Goal: Information Seeking & Learning: Learn about a topic

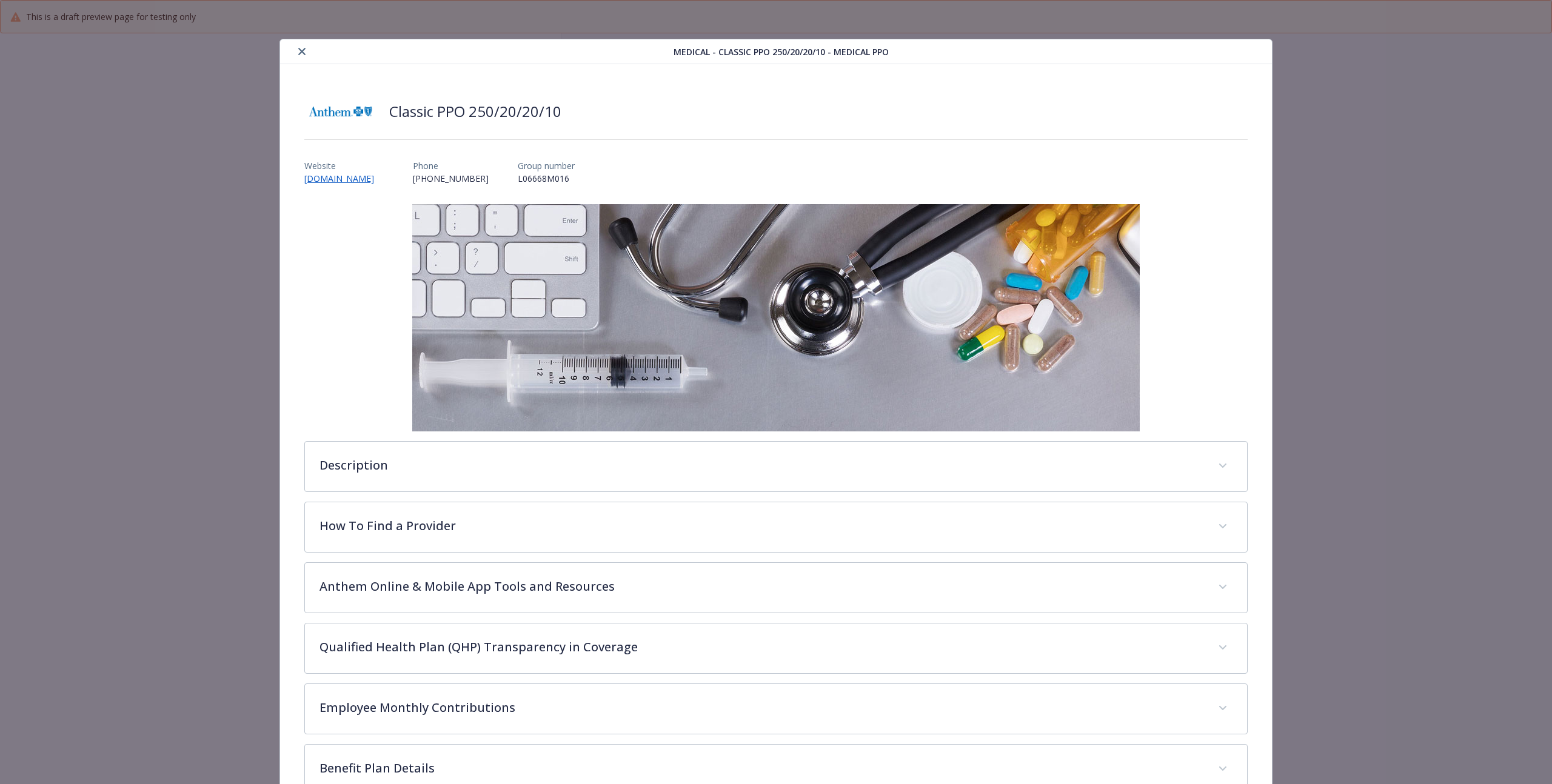
click at [288, 52] on div "details for plan Medical - Classic PPO 250/20/20/10 - Medical PPO" at bounding box center [480, 52] width 389 height 15
click at [306, 53] on button "close" at bounding box center [302, 52] width 15 height 15
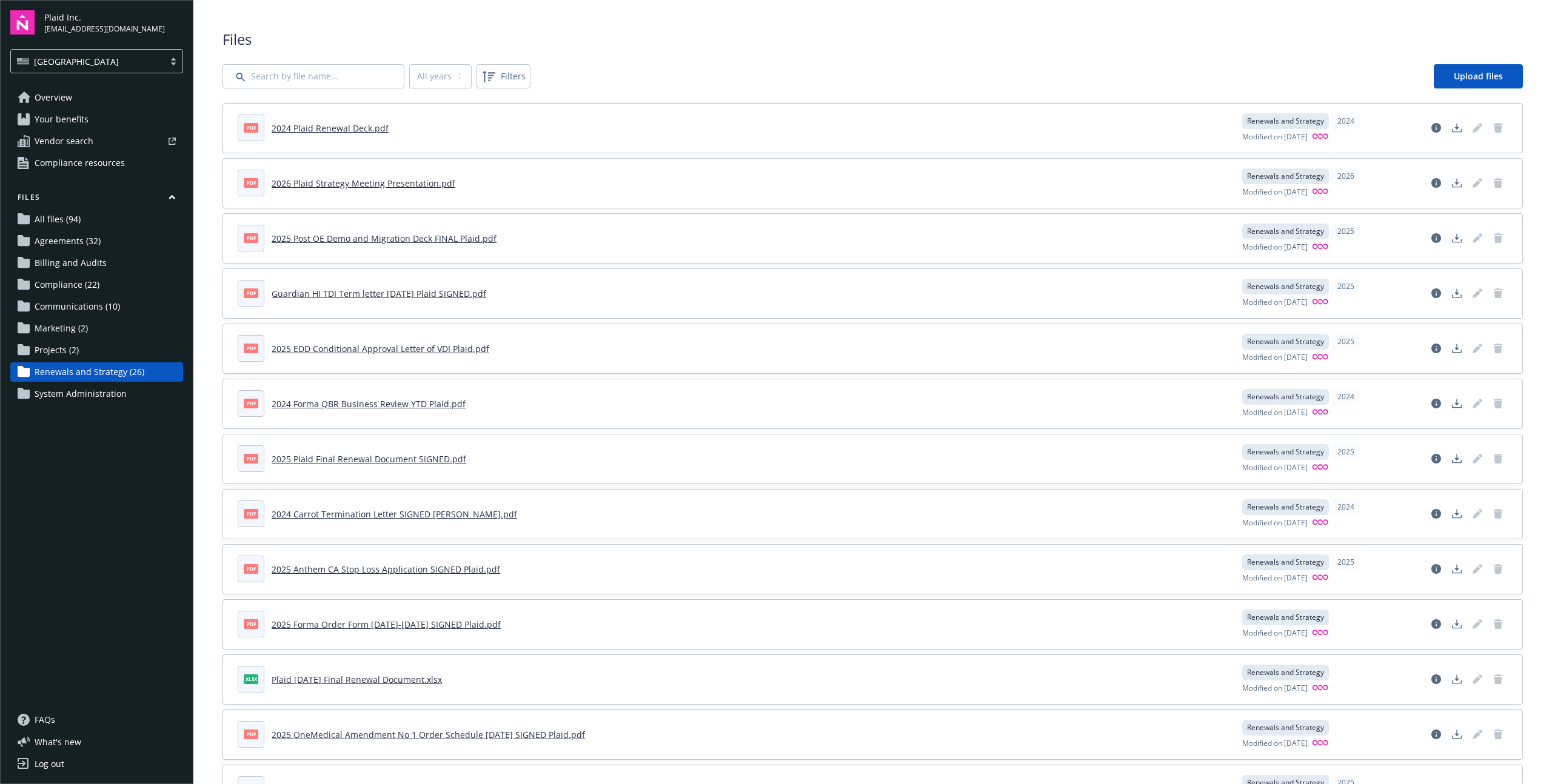
click at [87, 461] on div "Overview Your benefits Vendor search Compliance resources Files All files (94) …" at bounding box center [96, 392] width 173 height 608
click at [61, 241] on span "Agreements (32)" at bounding box center [67, 241] width 66 height 19
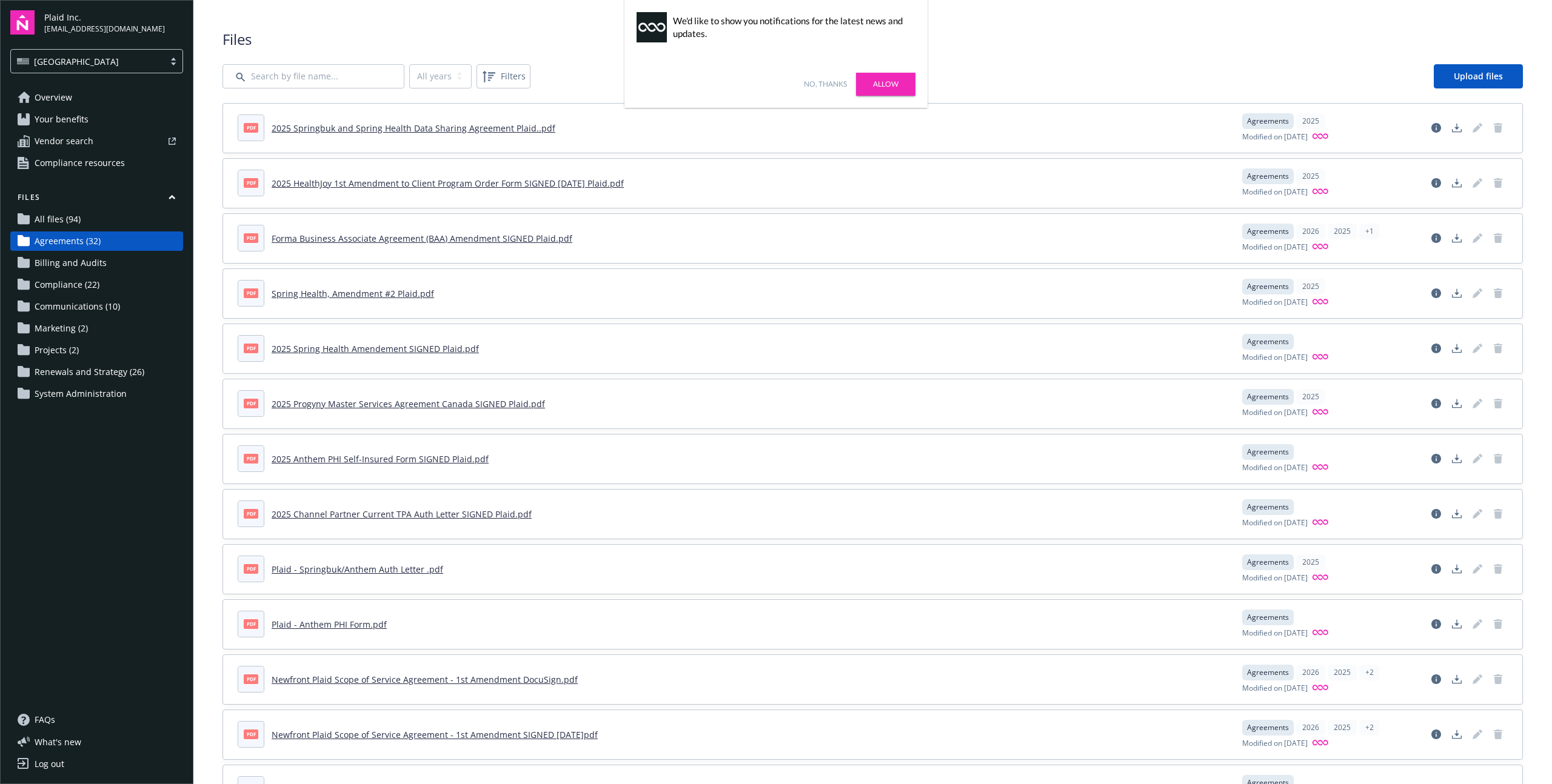
click at [68, 280] on span "Compliance (22)" at bounding box center [67, 284] width 65 height 19
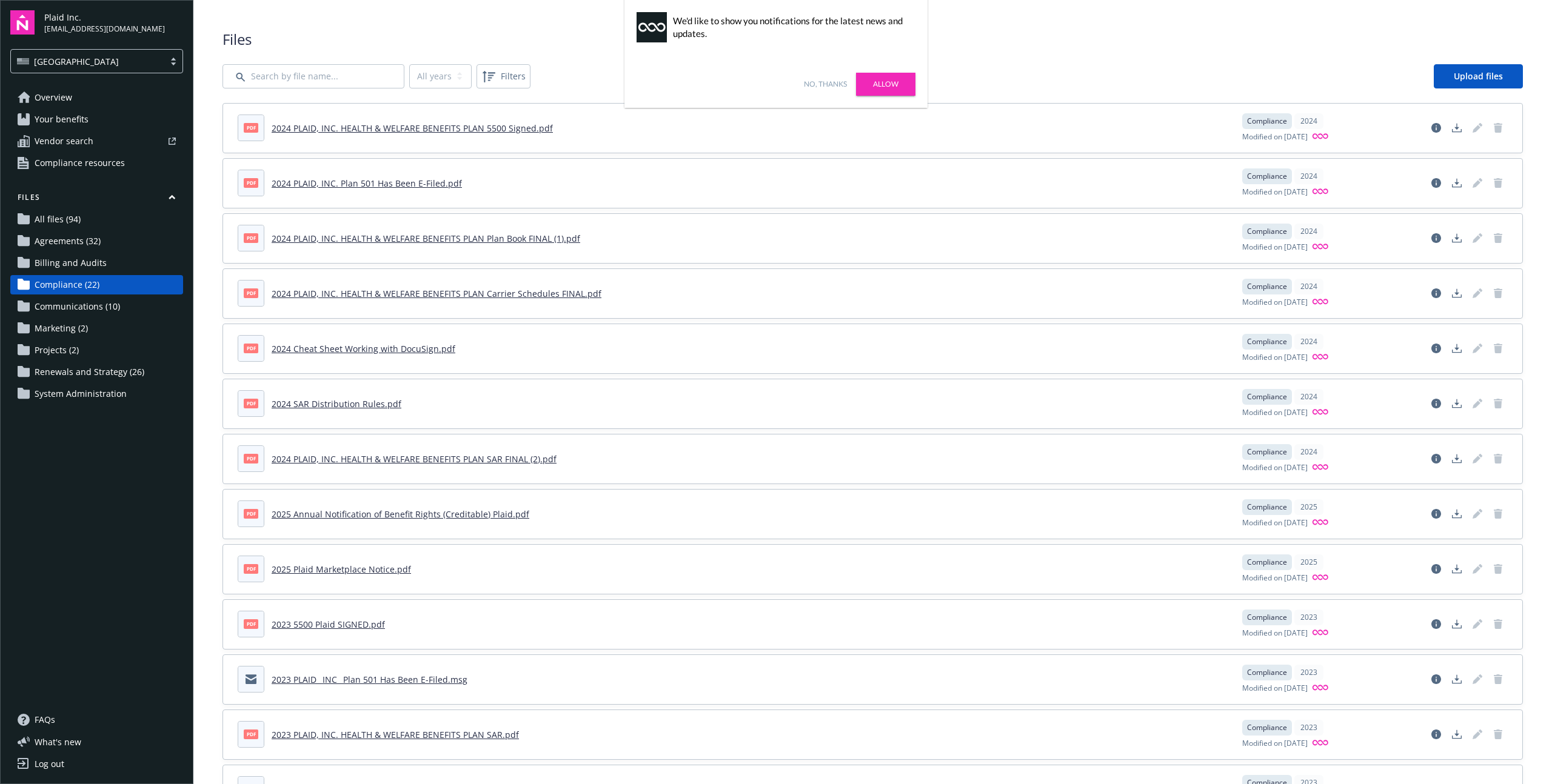
click at [66, 218] on span "All files (94)" at bounding box center [57, 219] width 46 height 19
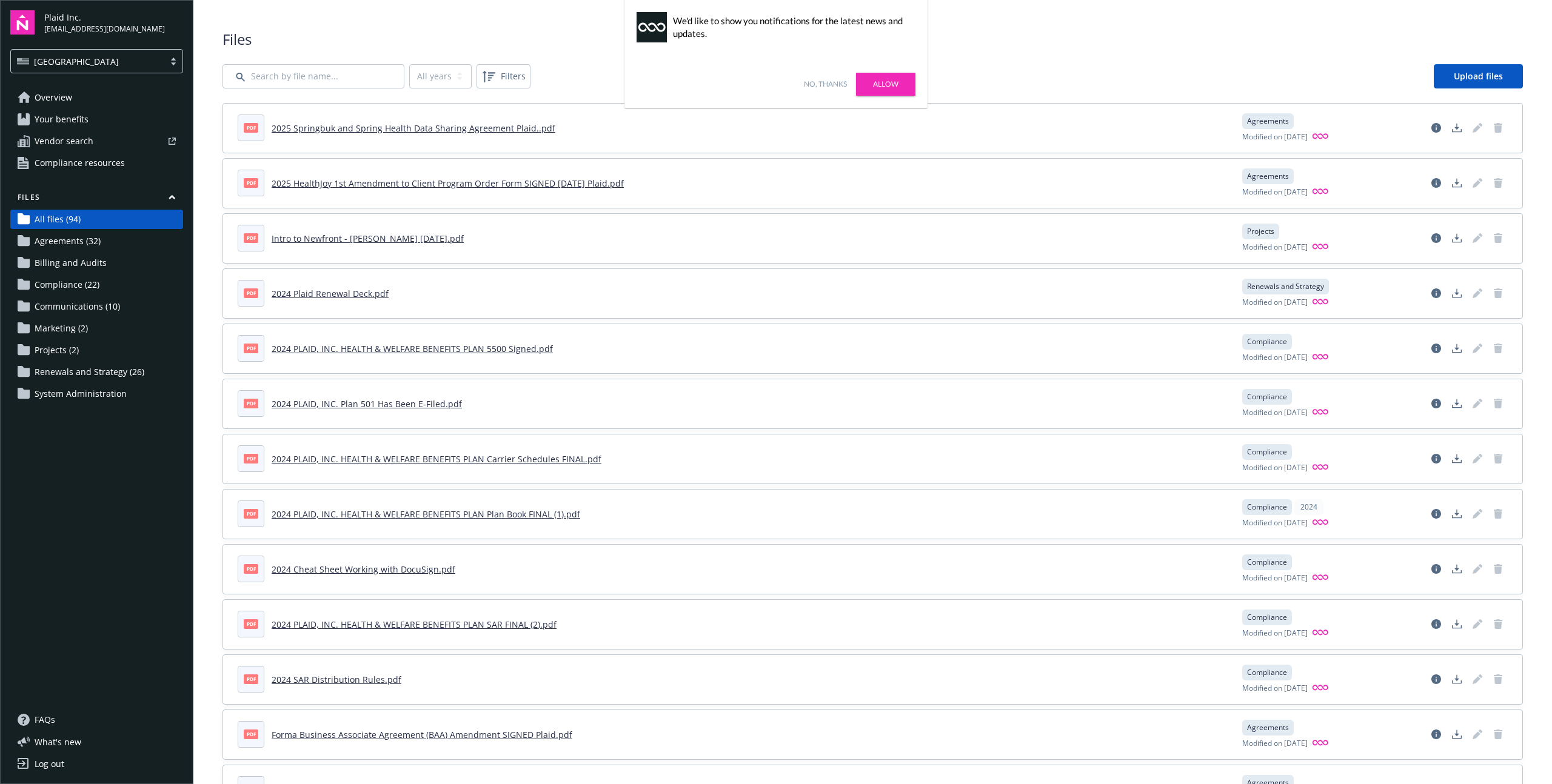
click at [818, 83] on link "No, thanks" at bounding box center [825, 84] width 43 height 11
click at [54, 310] on span "Communications (10)" at bounding box center [77, 307] width 85 height 19
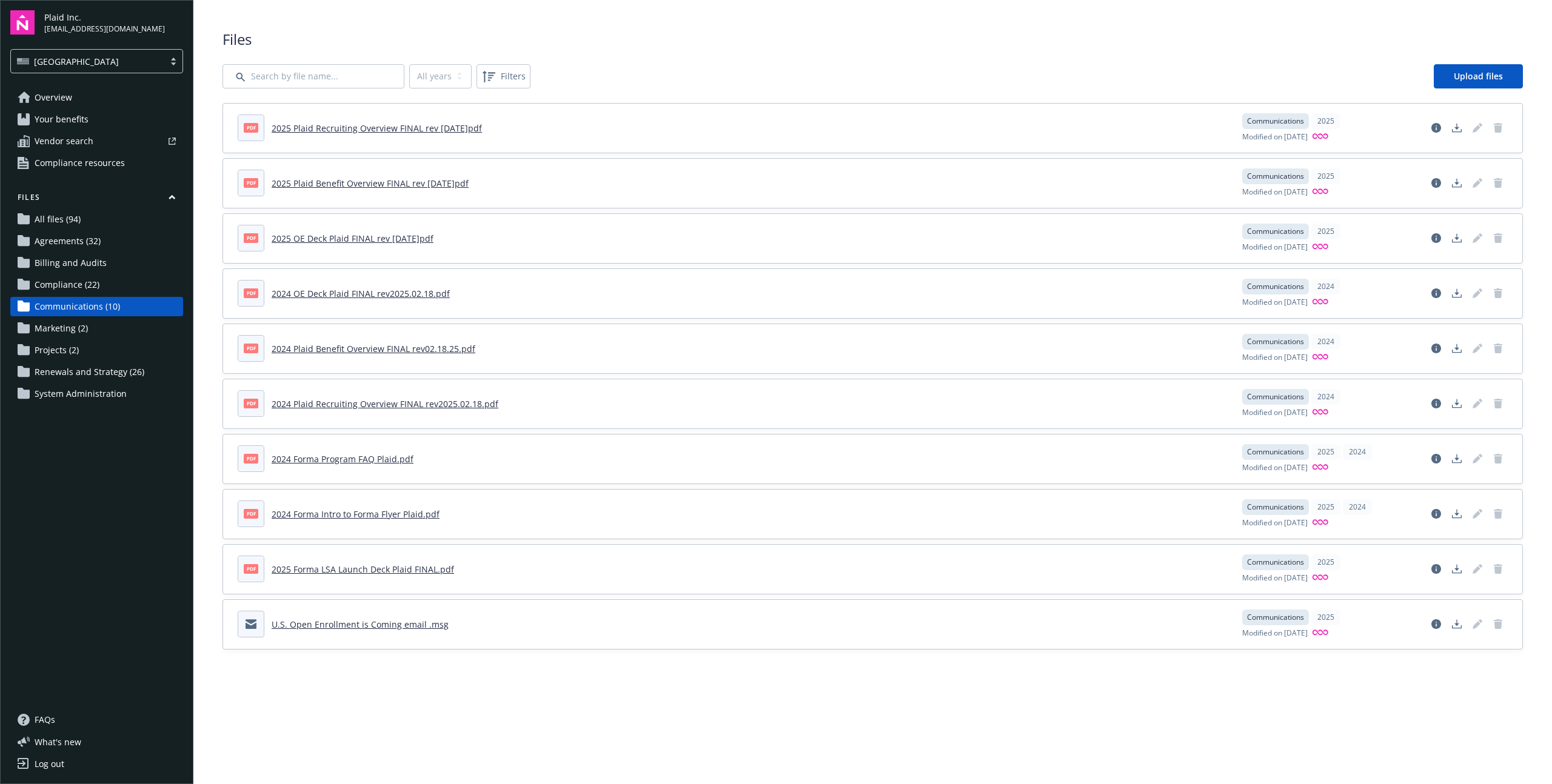
click at [51, 278] on span "Compliance (22)" at bounding box center [67, 284] width 65 height 19
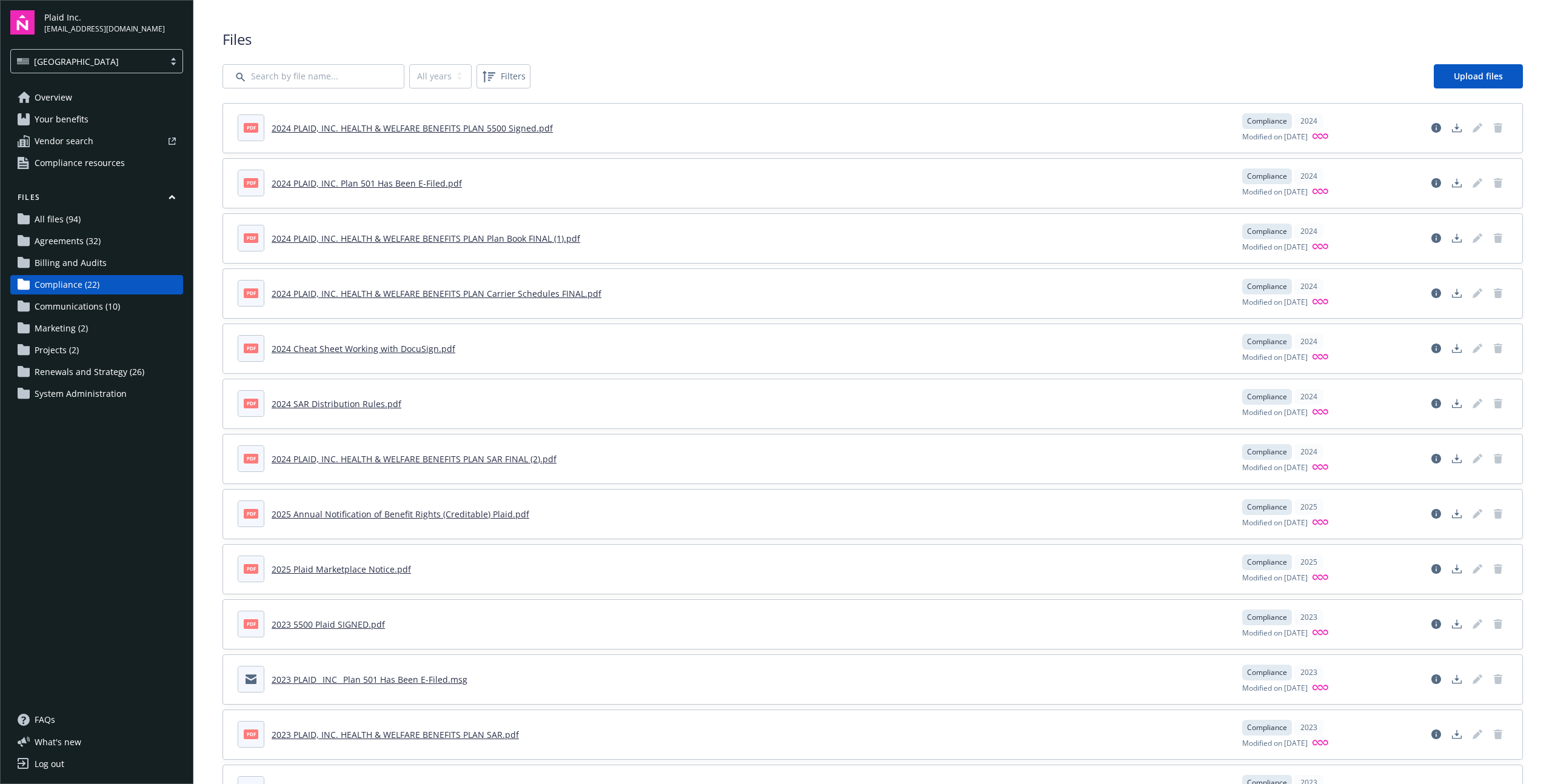
click at [79, 116] on span "Your benefits" at bounding box center [61, 119] width 54 height 19
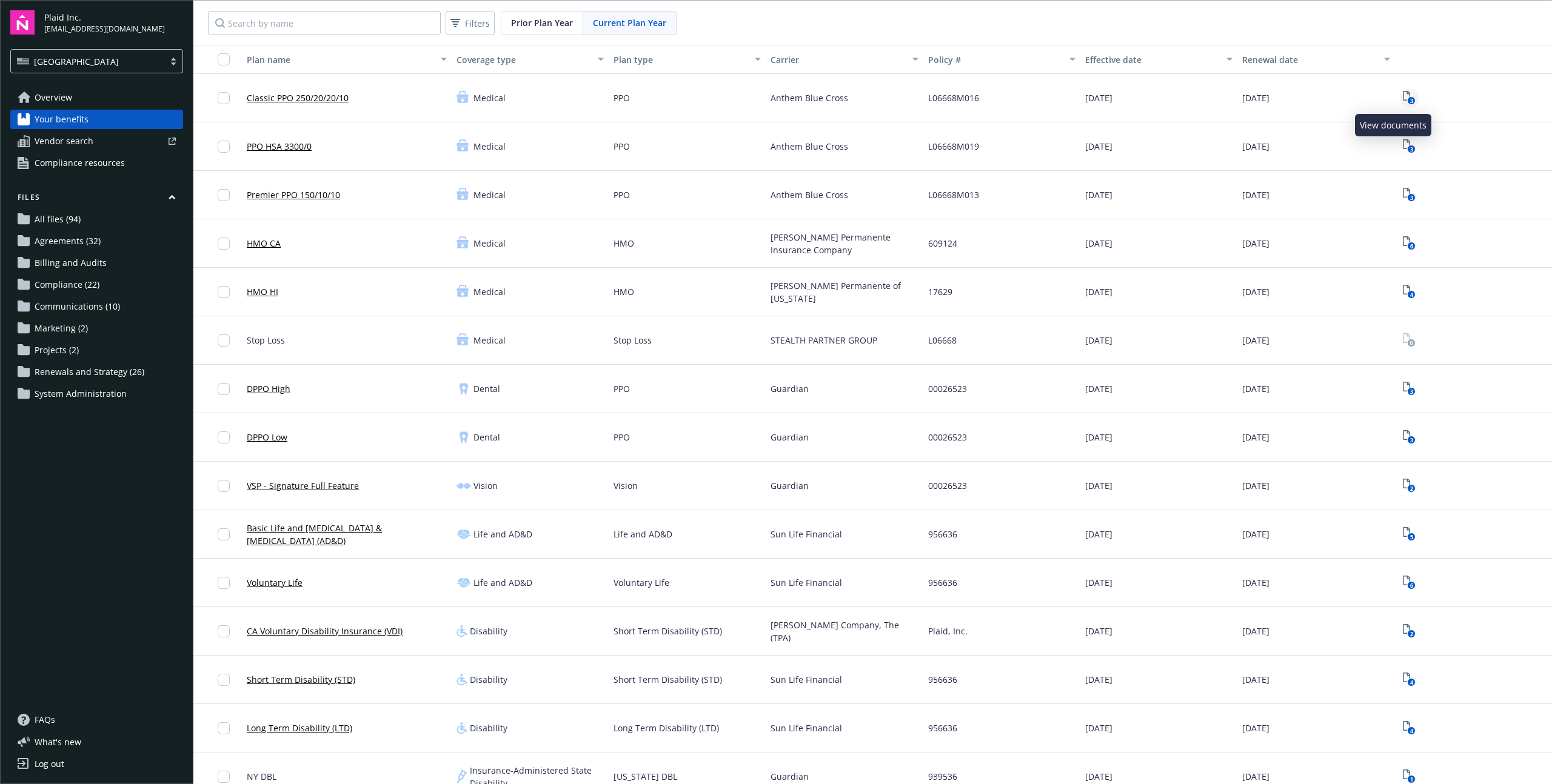
click at [1403, 95] on icon "3" at bounding box center [1409, 97] width 13 height 14
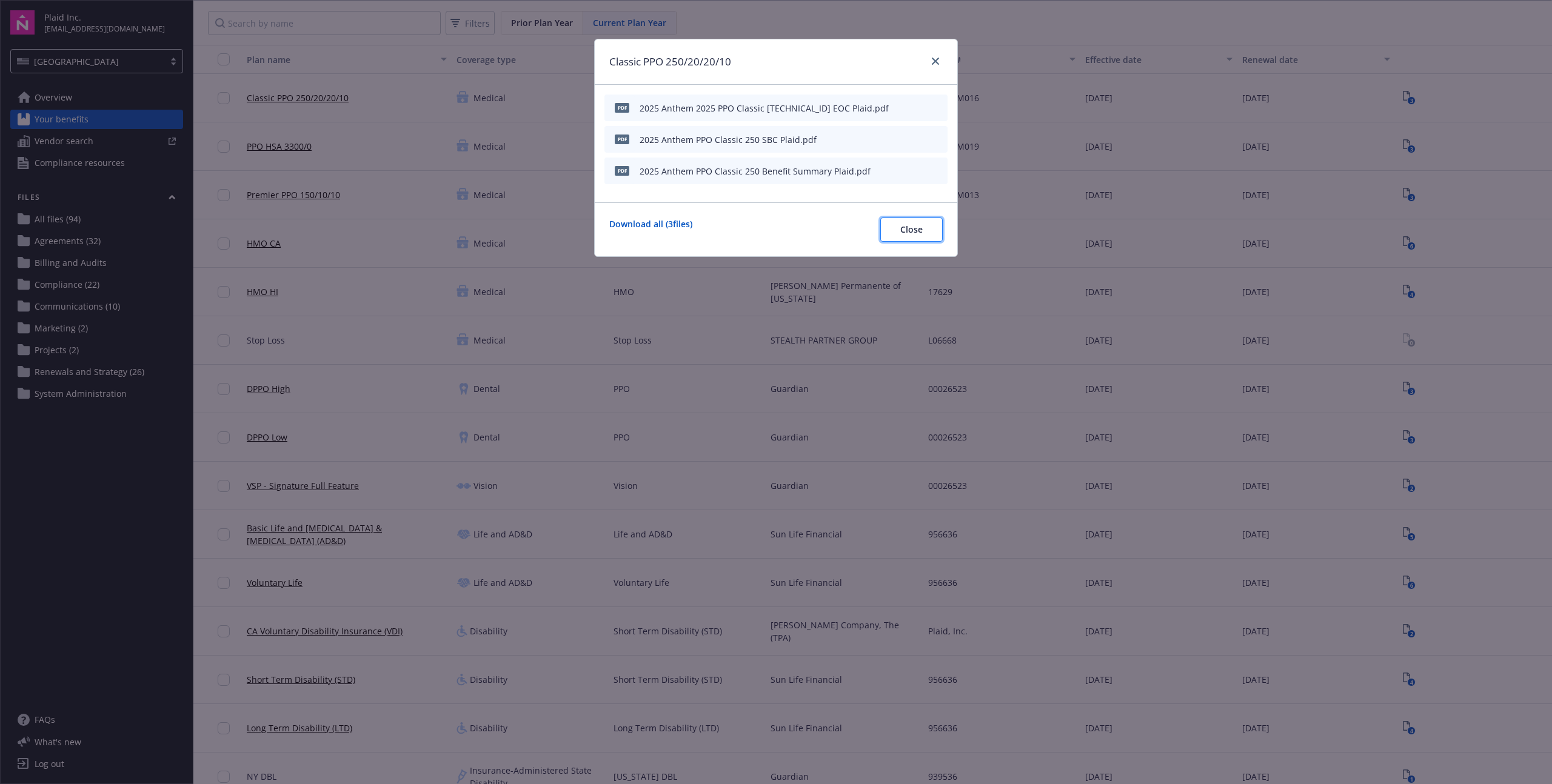
click at [900, 234] on span "Close" at bounding box center [911, 229] width 22 height 11
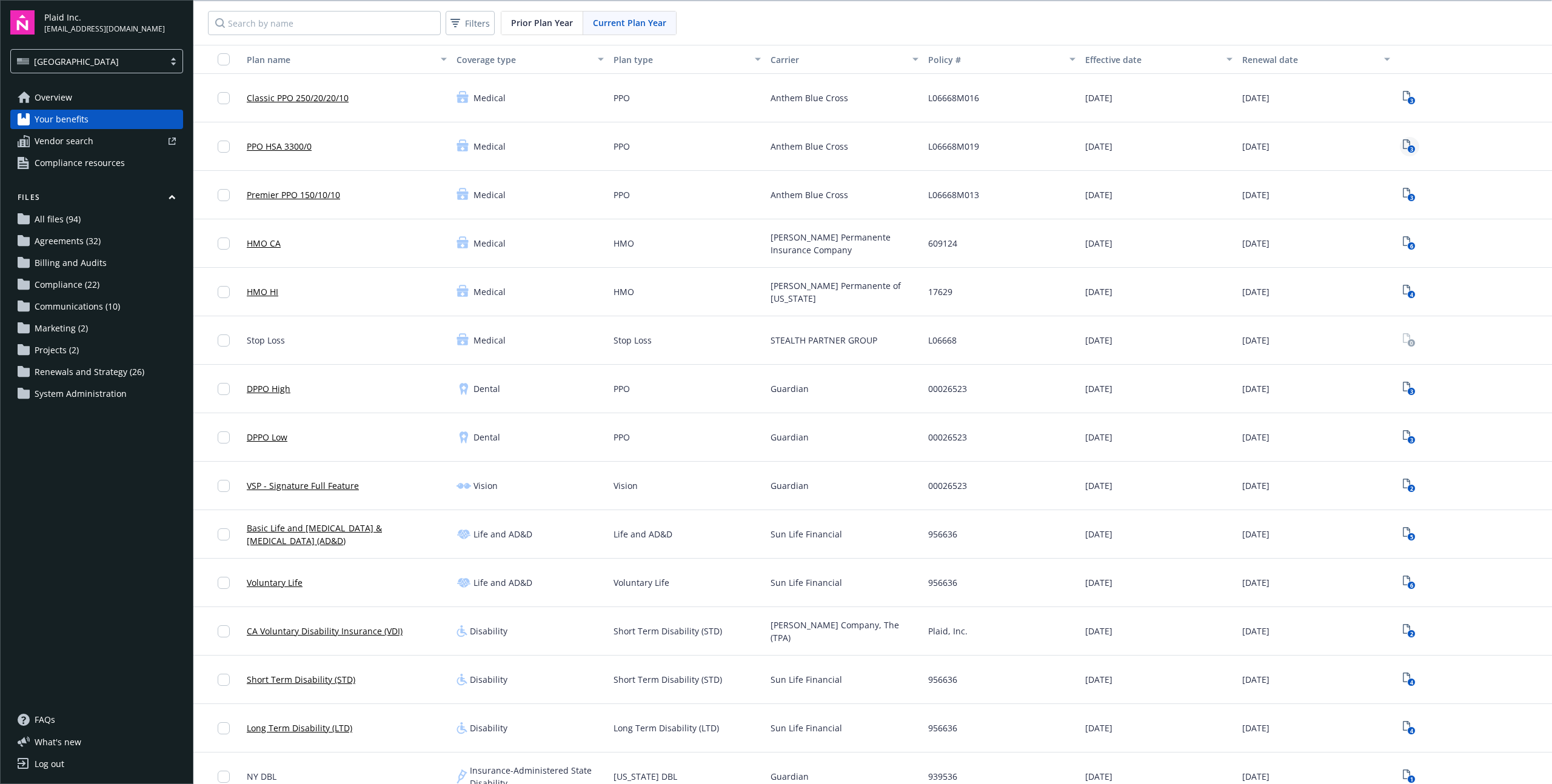
click at [1400, 144] on link "3" at bounding box center [1409, 147] width 20 height 19
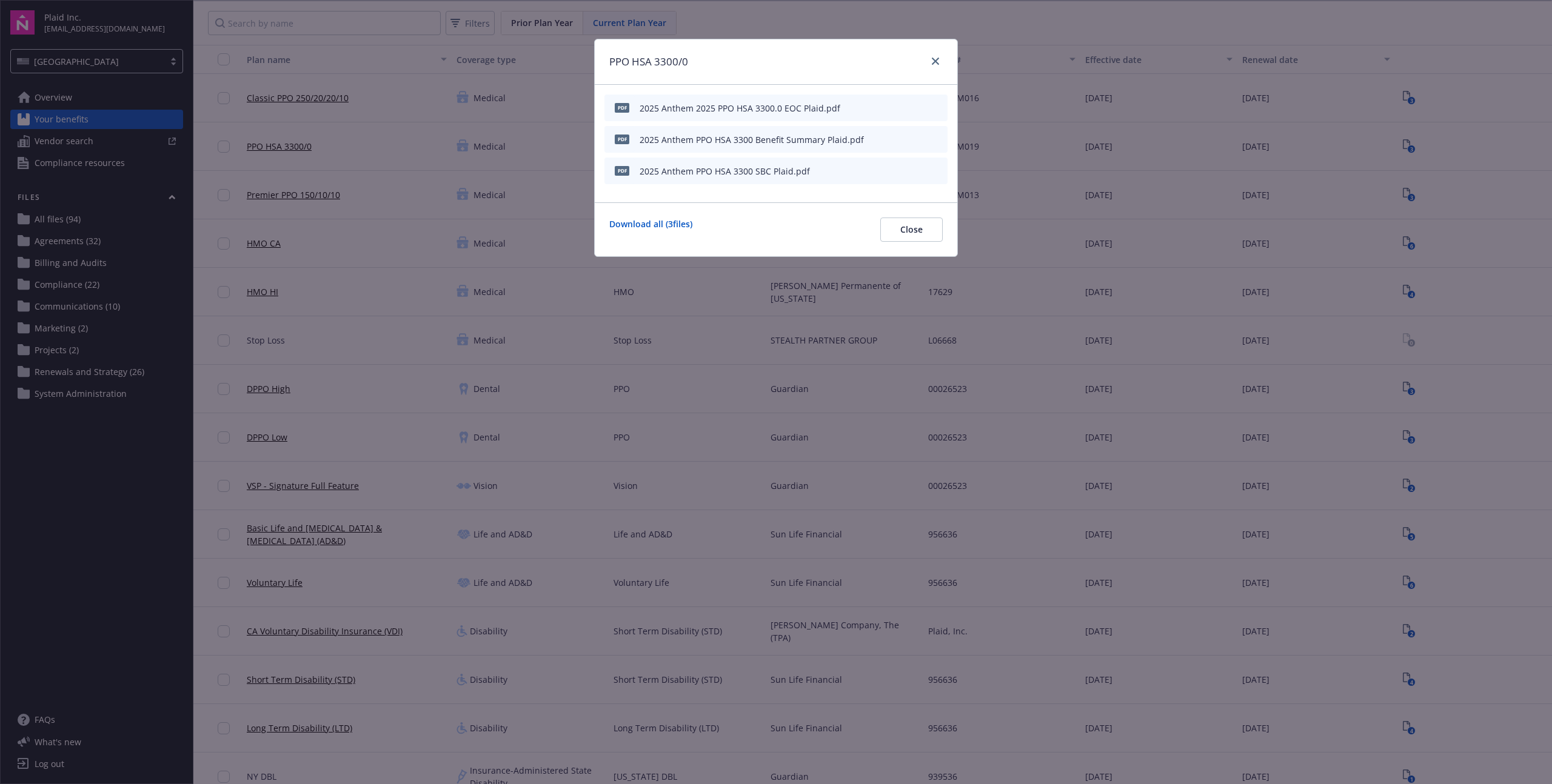
click at [365, 181] on div "PPO HSA 3300/0 pdf 2025 Anthem 2025 PPO HSA 3300.0 EOC Plaid.pdf pdf 2025 Anthe…" at bounding box center [776, 392] width 1552 height 784
click at [929, 232] on button "Close" at bounding box center [911, 229] width 63 height 24
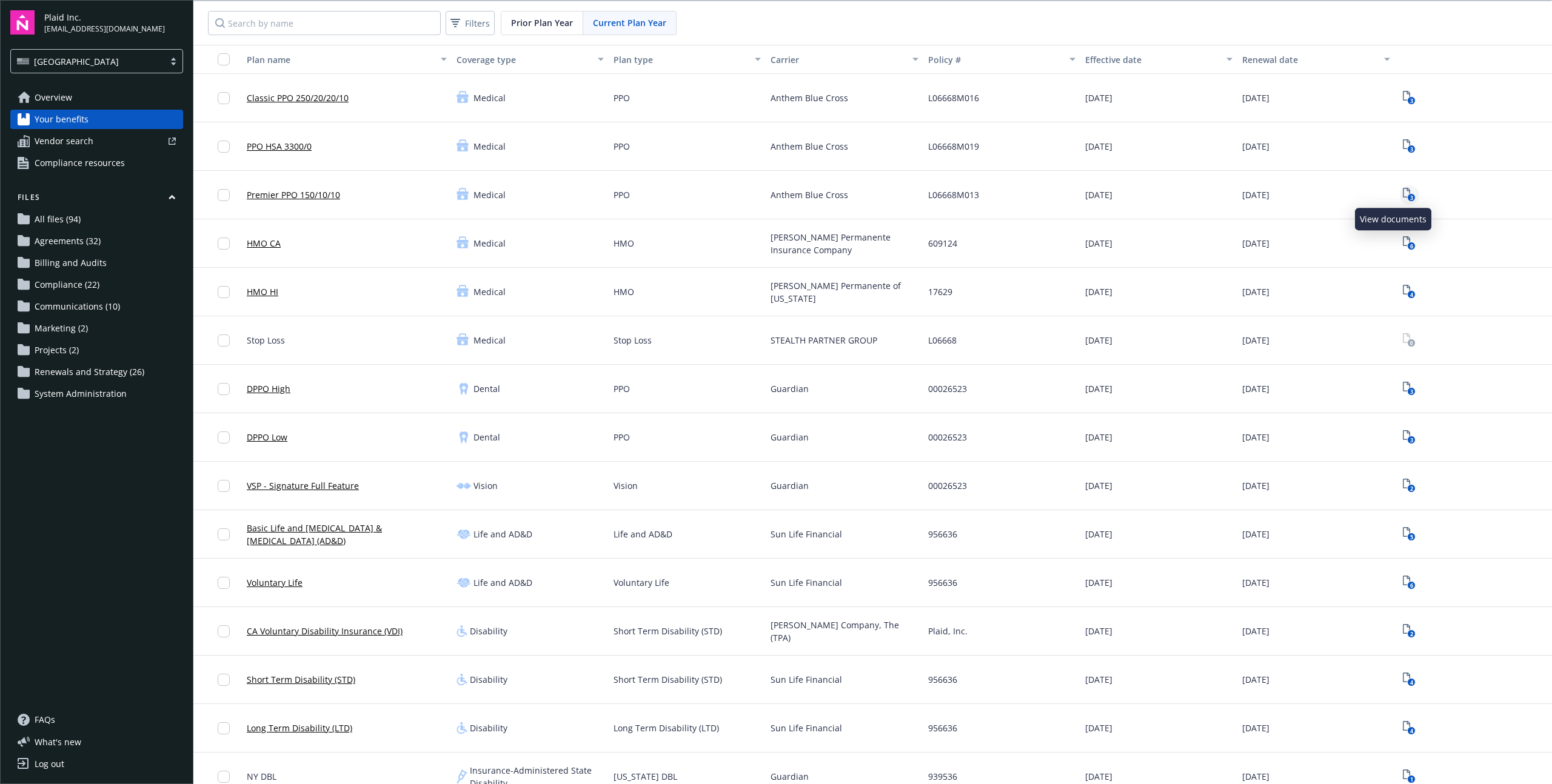
click at [1410, 194] on text "3" at bounding box center [1411, 198] width 3 height 8
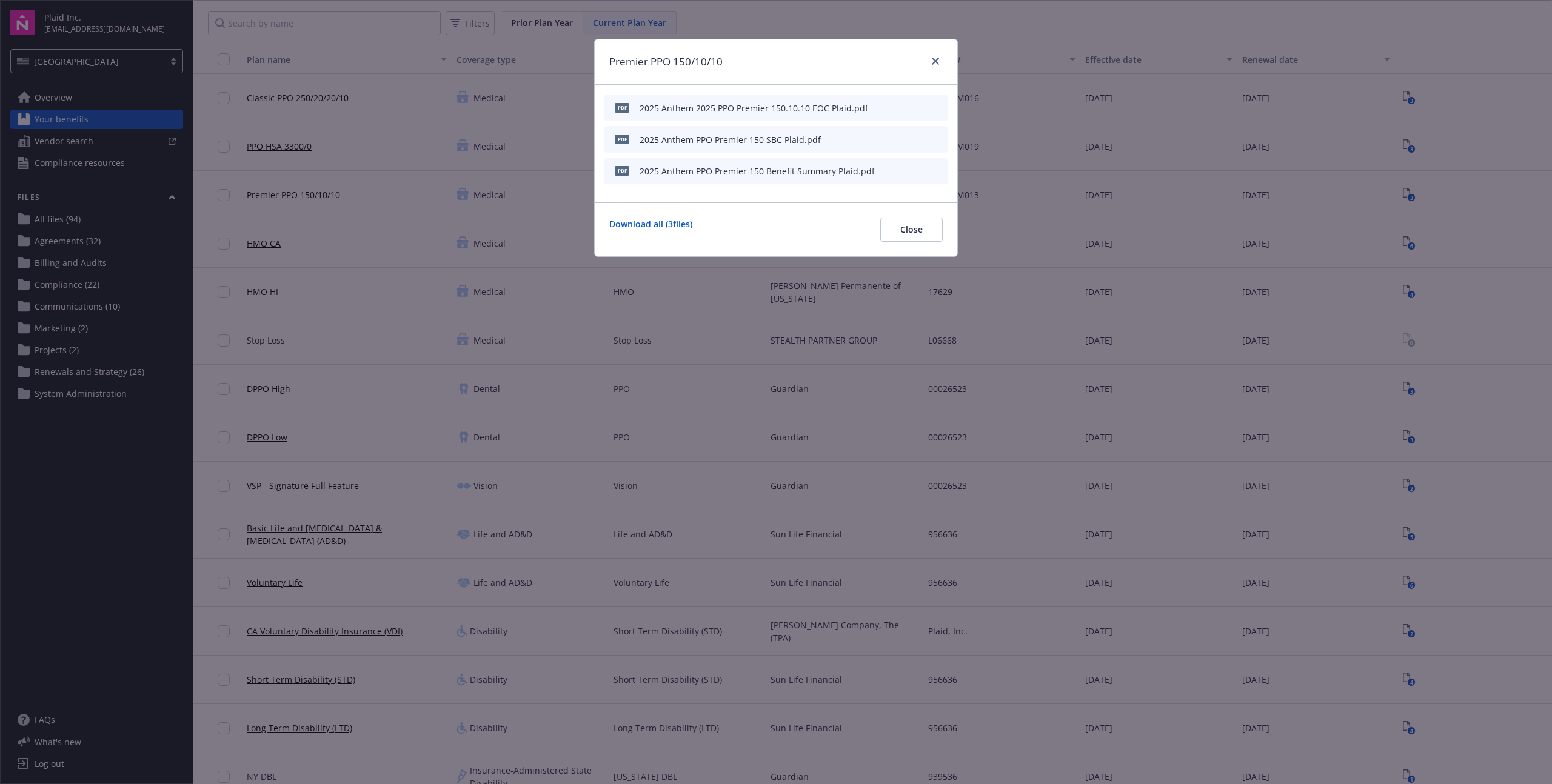
click at [1473, 184] on div "Premier PPO 150/10/10 pdf 2025 Anthem 2025 PPO Premier 150.10.10 EOC Plaid.pdf …" at bounding box center [776, 392] width 1552 height 784
click at [905, 231] on span "Close" at bounding box center [911, 229] width 22 height 11
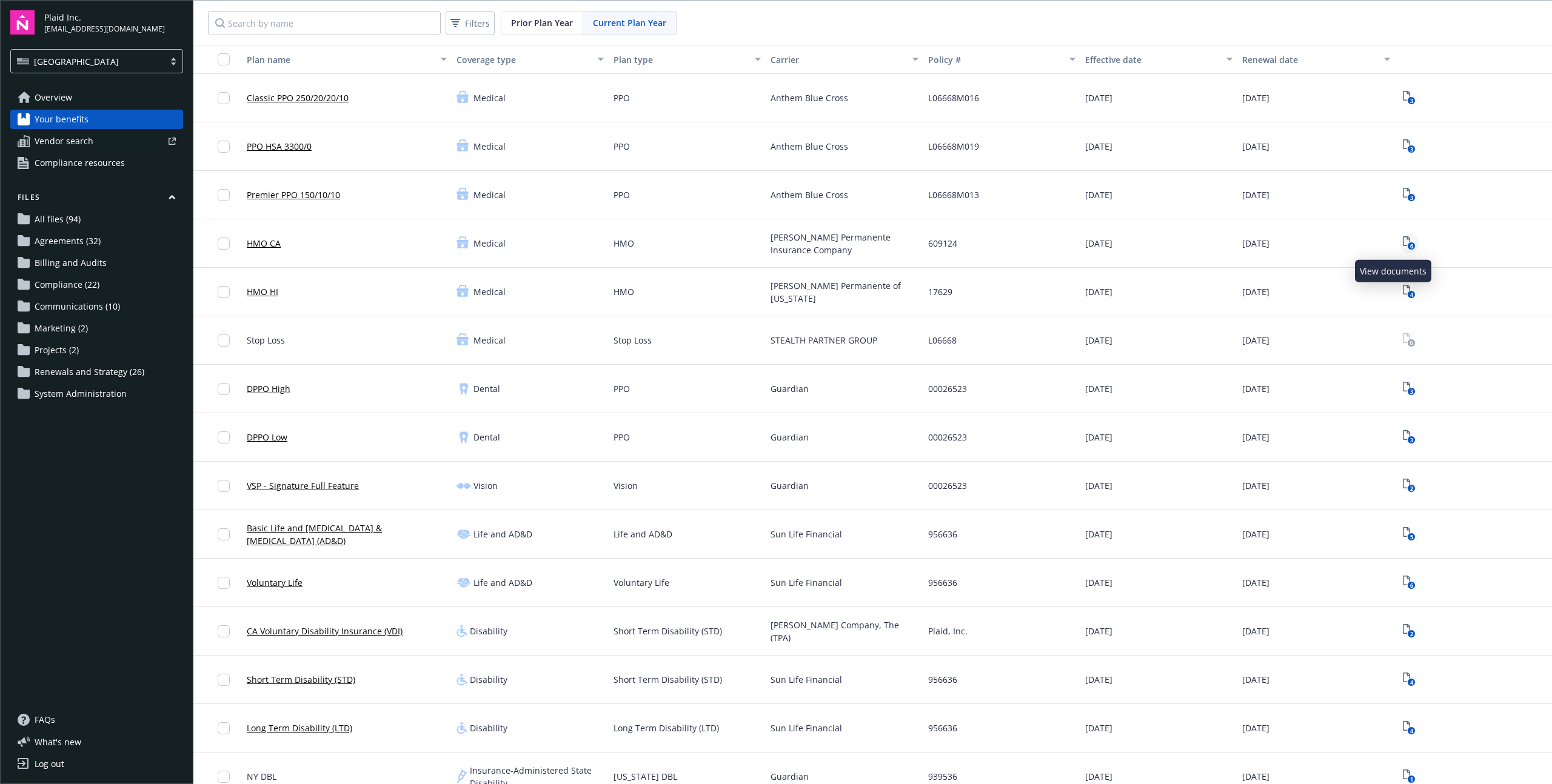
click at [1403, 243] on icon "6" at bounding box center [1409, 243] width 13 height 14
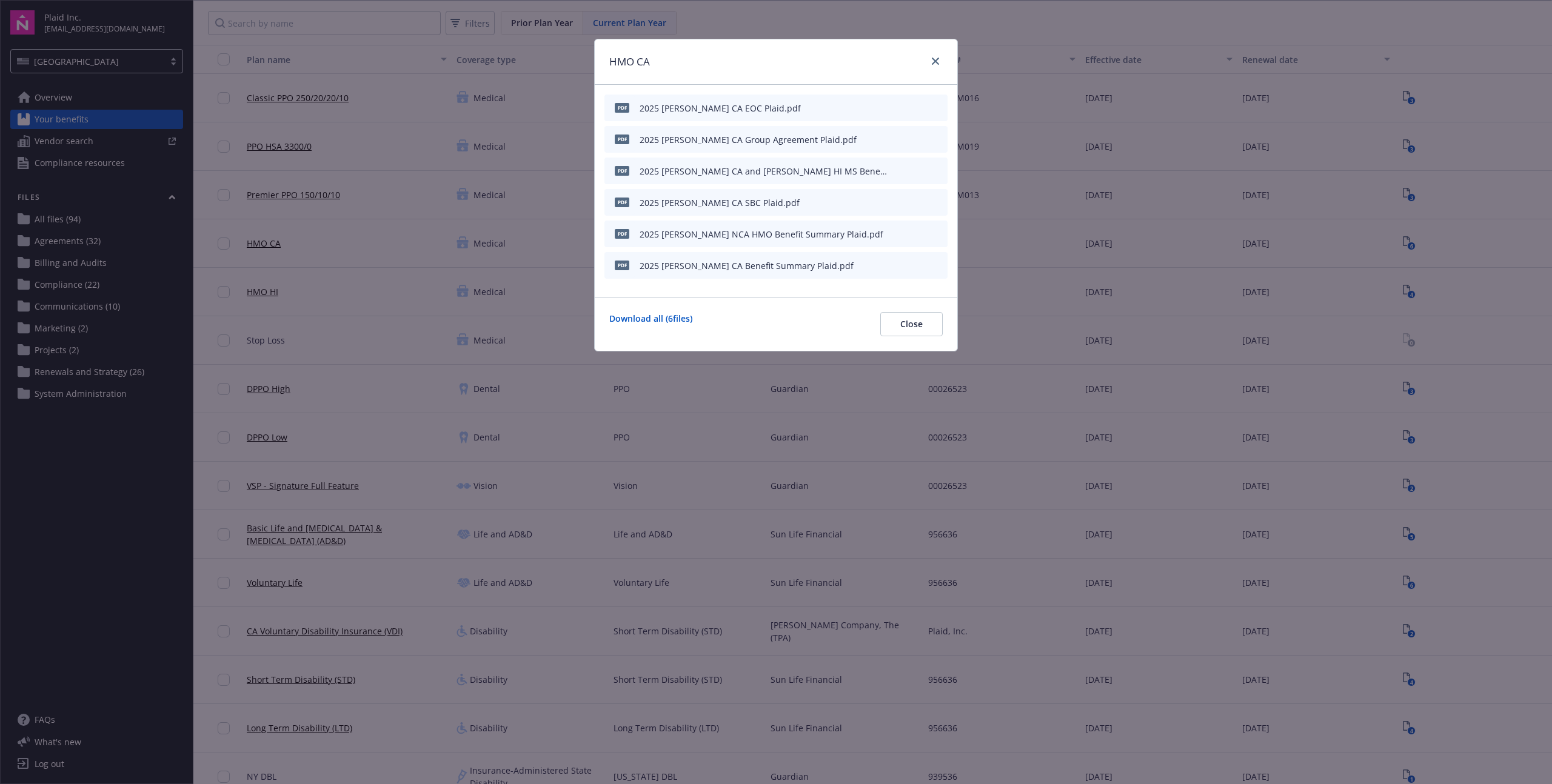
click at [1456, 241] on div "HMO CA pdf 2025 [PERSON_NAME] CA EOC Plaid.pdf pdf 2025 [PERSON_NAME] CA Group …" at bounding box center [776, 392] width 1552 height 784
click at [910, 321] on span "Close" at bounding box center [911, 323] width 22 height 11
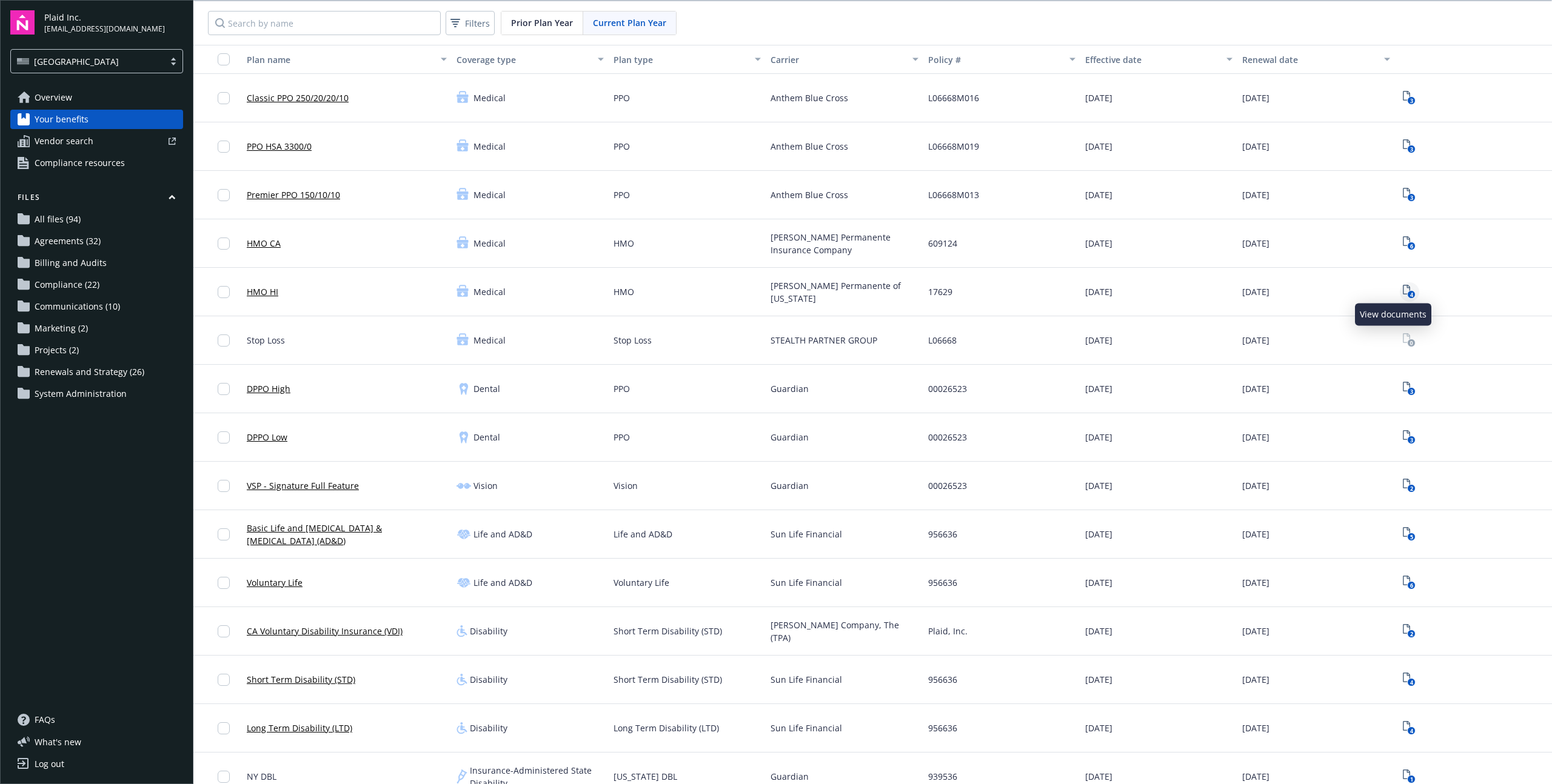
click at [1403, 286] on icon "View Plan Documents" at bounding box center [1406, 290] width 7 height 9
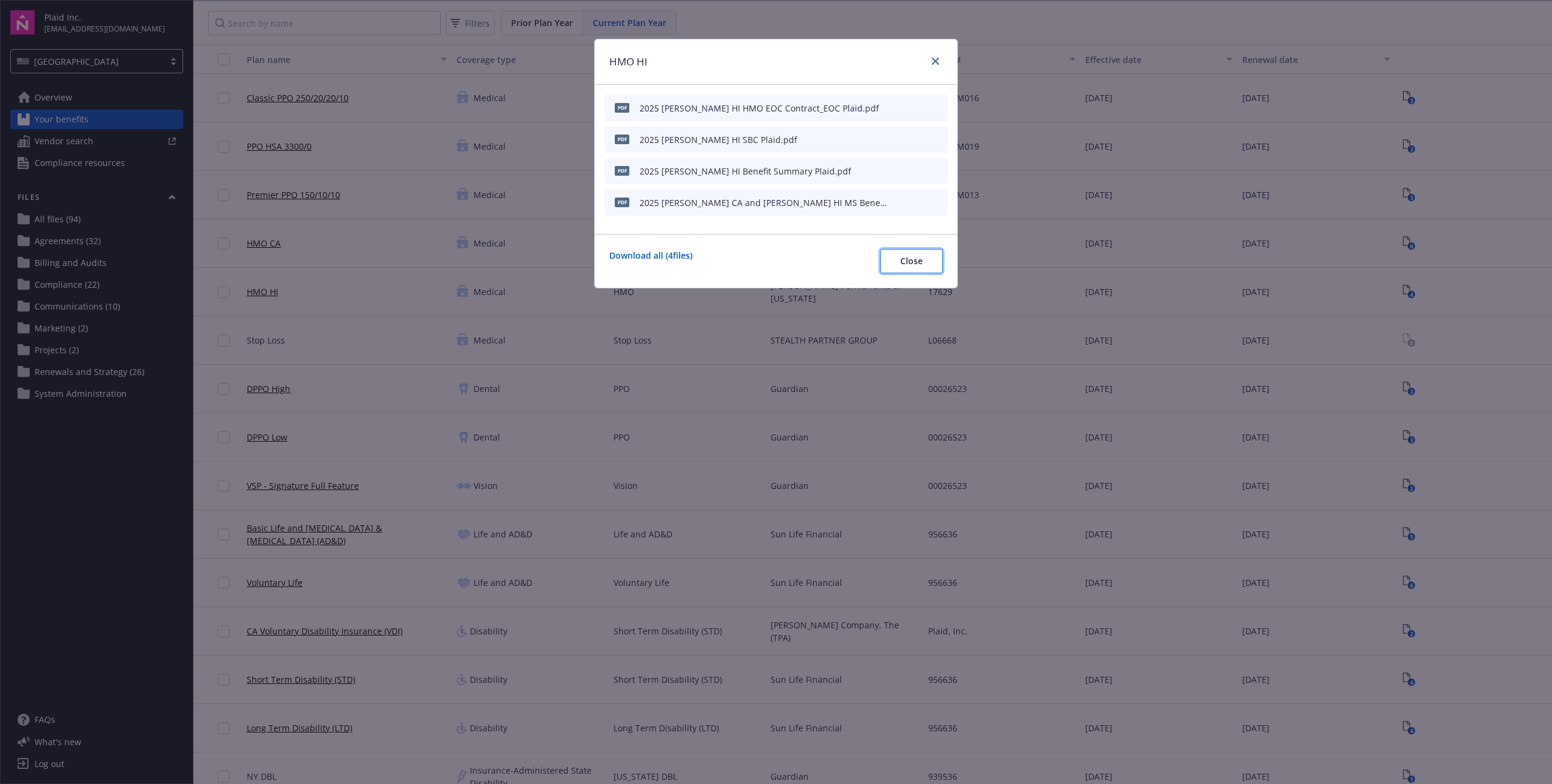
click at [907, 263] on span "Close" at bounding box center [911, 260] width 22 height 11
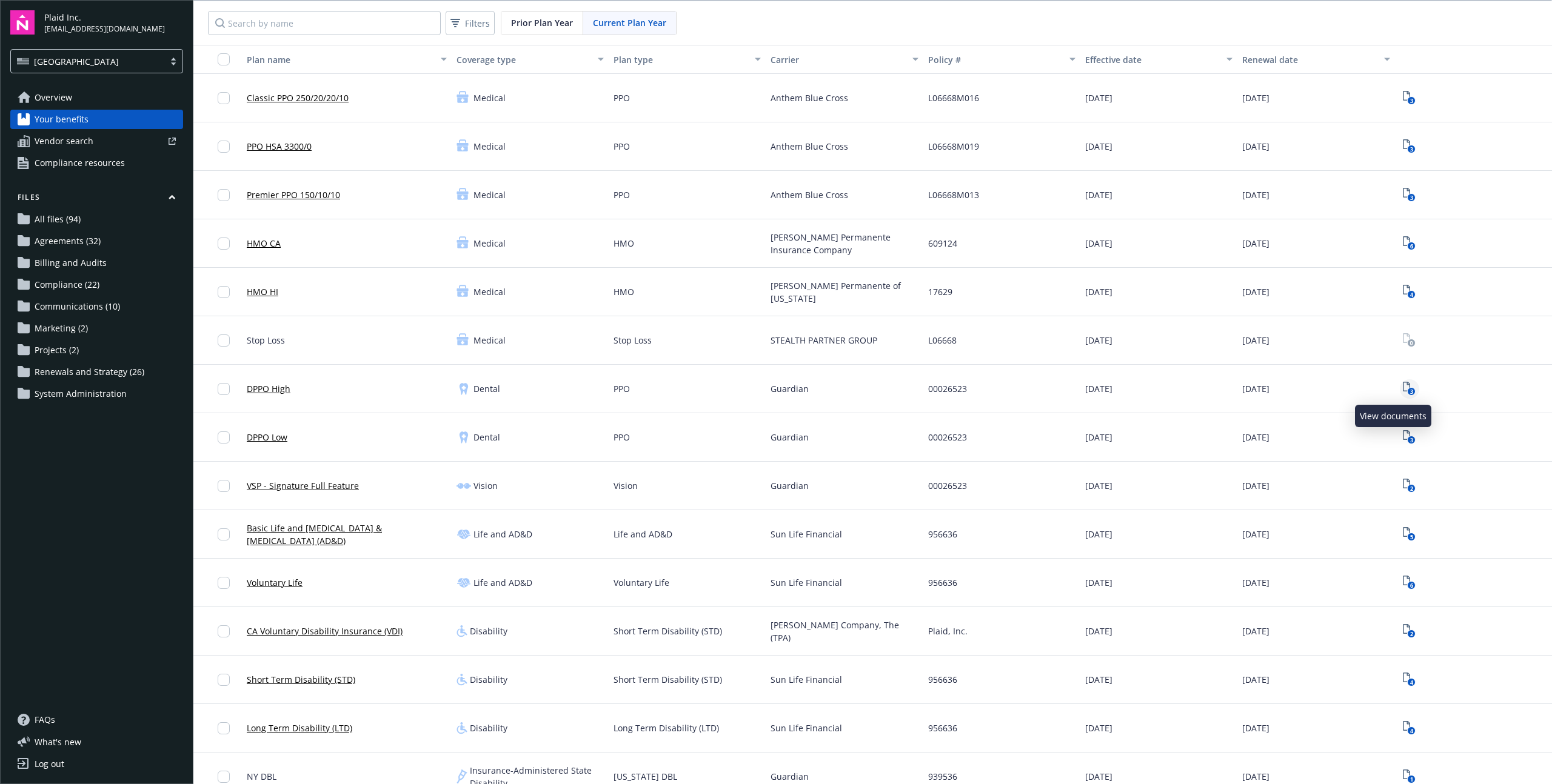
click at [1403, 387] on icon "3" at bounding box center [1409, 389] width 13 height 14
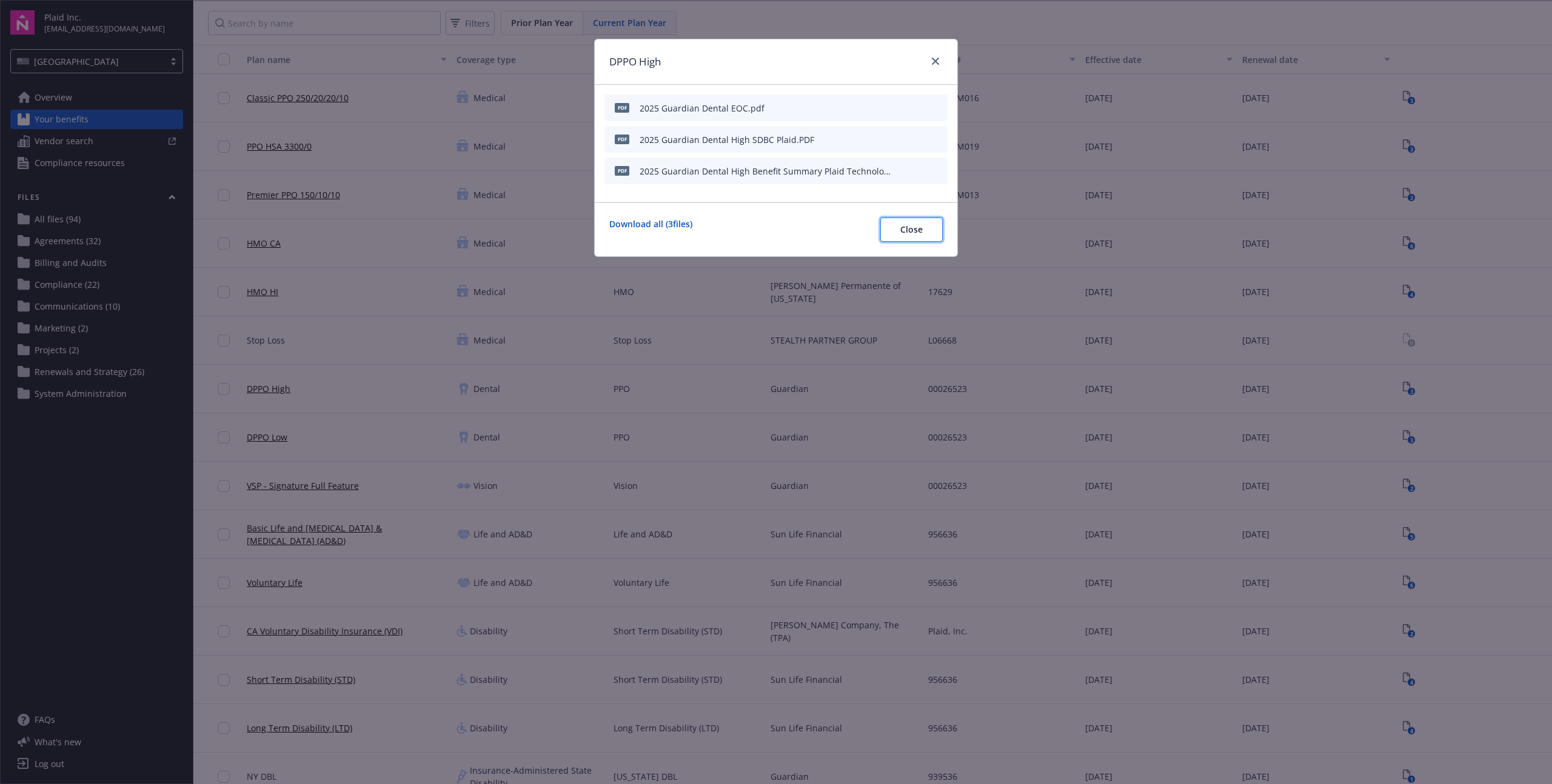
click at [910, 230] on span "Close" at bounding box center [911, 229] width 22 height 11
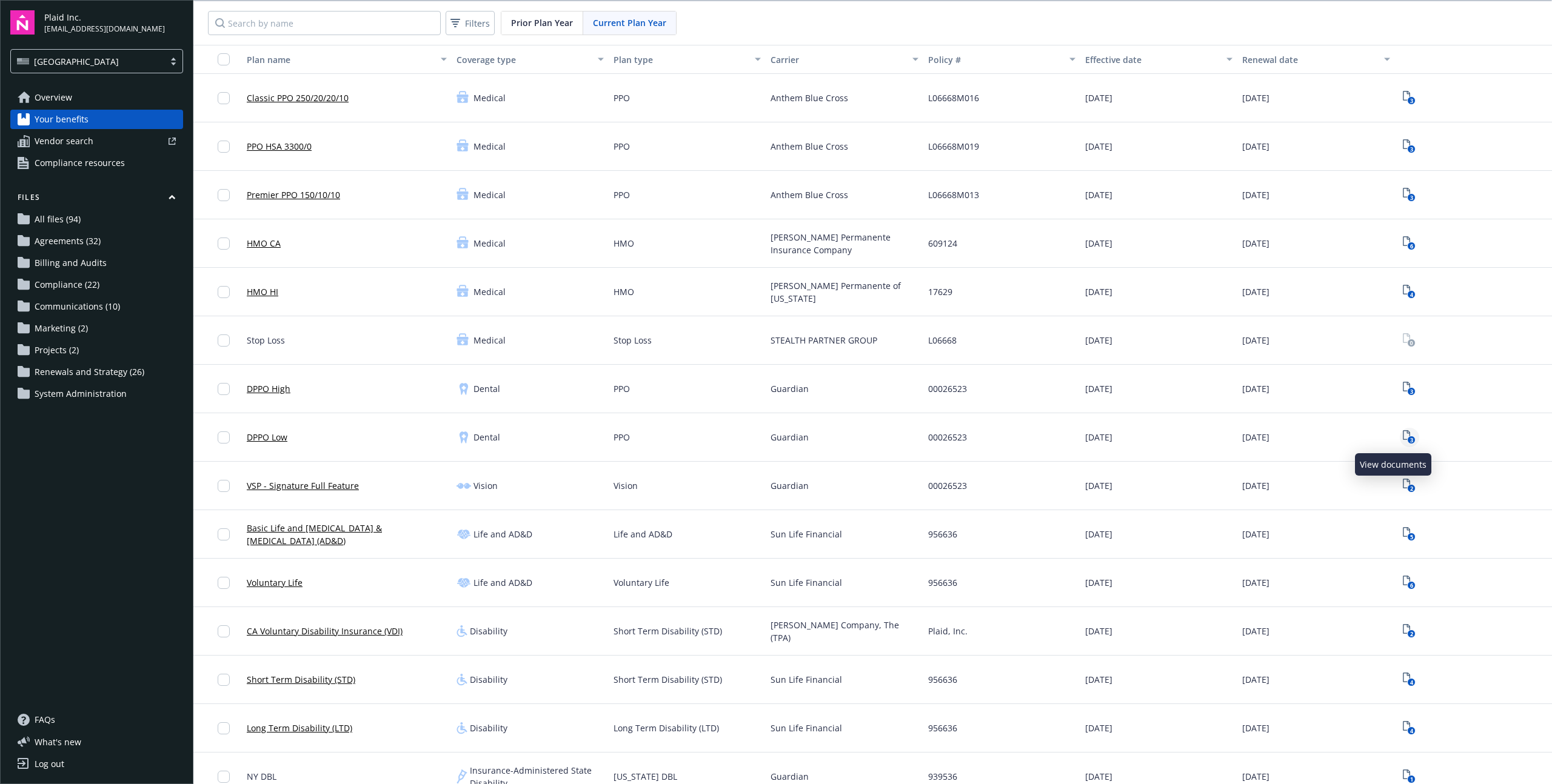
click at [1407, 437] on rect "View Plan Documents" at bounding box center [1411, 440] width 8 height 8
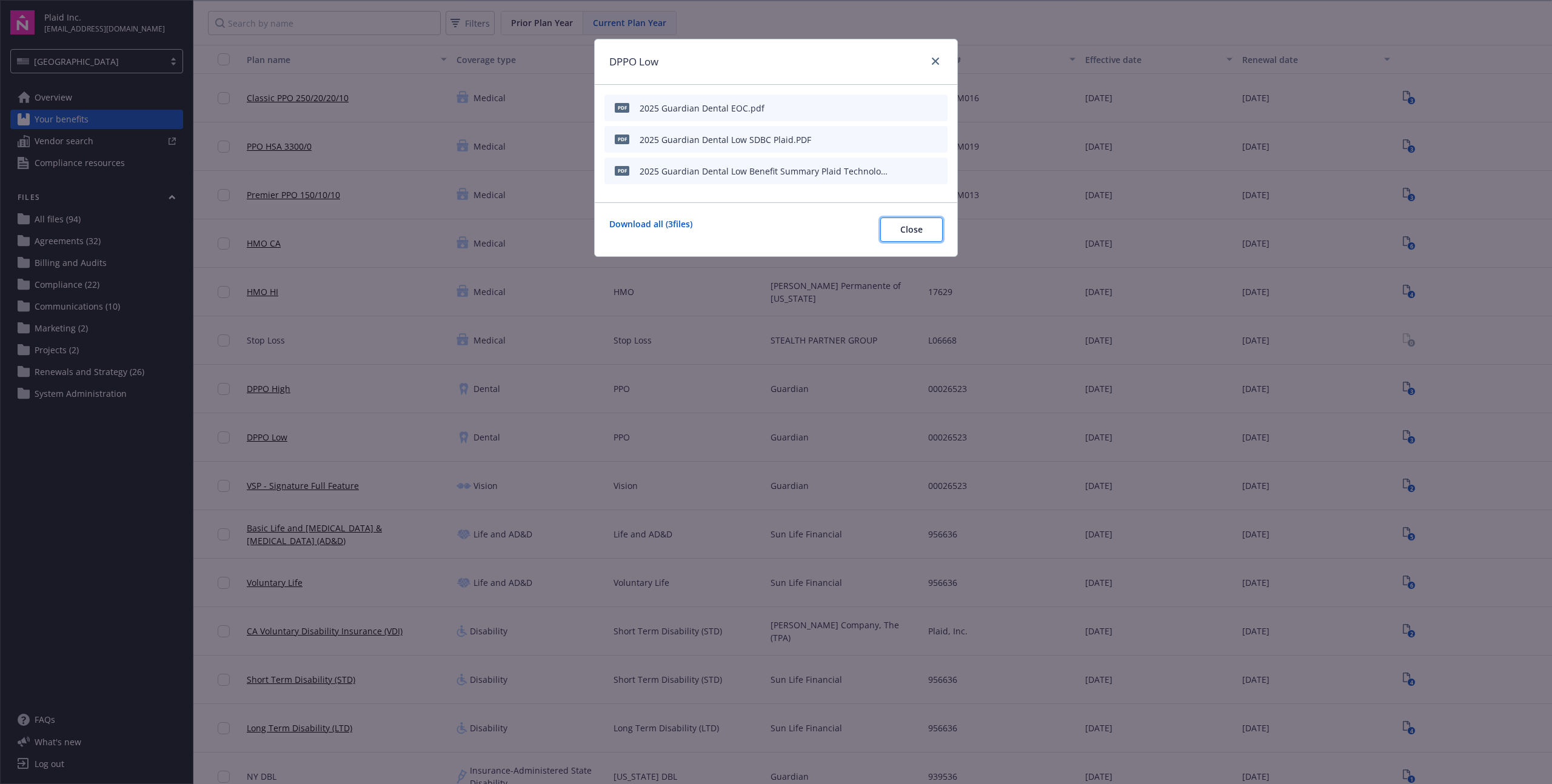
click at [895, 228] on button "Close" at bounding box center [911, 229] width 63 height 24
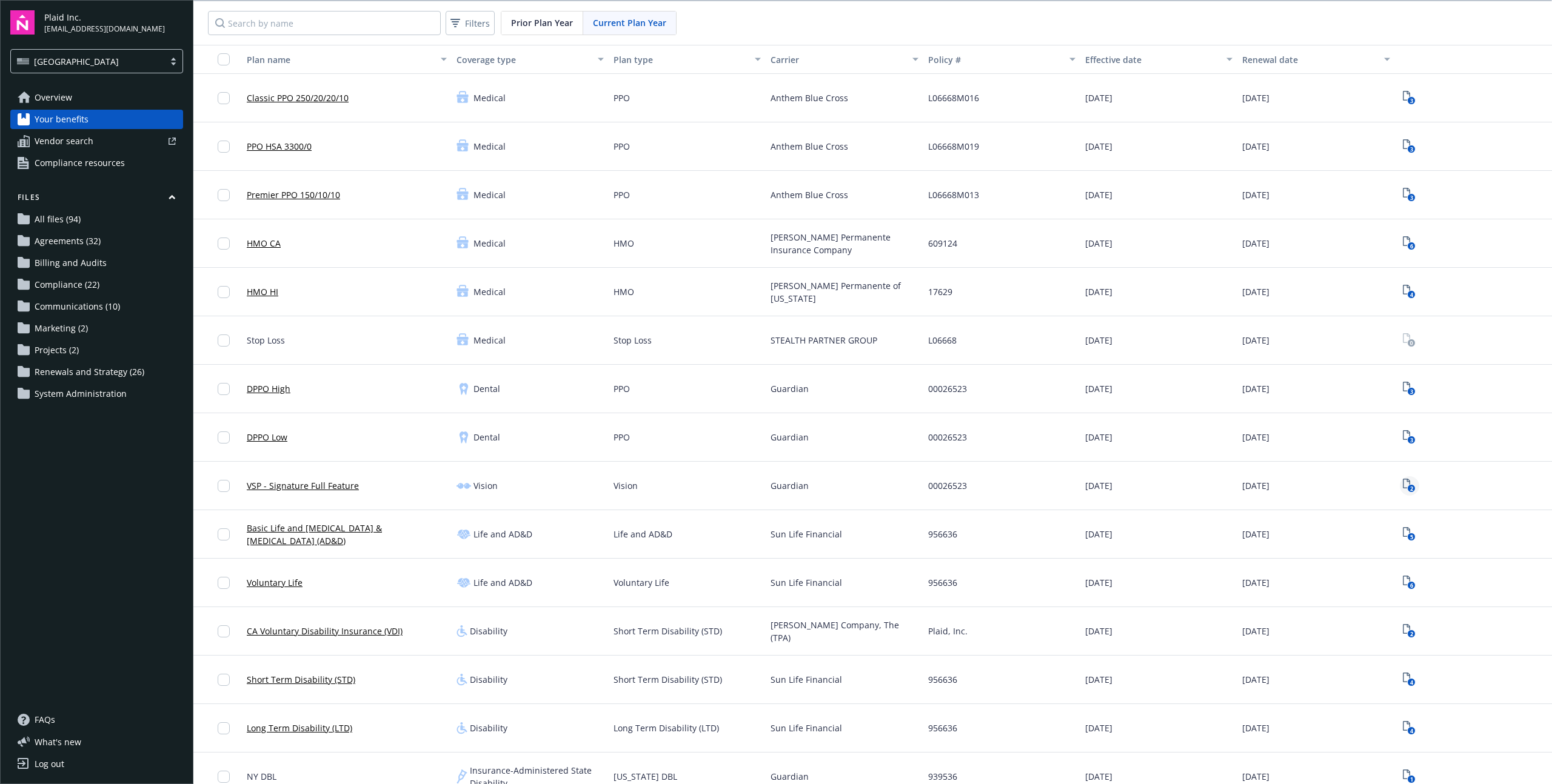
drag, startPoint x: 1393, startPoint y: 475, endPoint x: 1394, endPoint y: 487, distance: 12.0
click at [1395, 475] on div "2" at bounding box center [1473, 486] width 157 height 48
click at [1410, 489] on text "2" at bounding box center [1411, 489] width 3 height 8
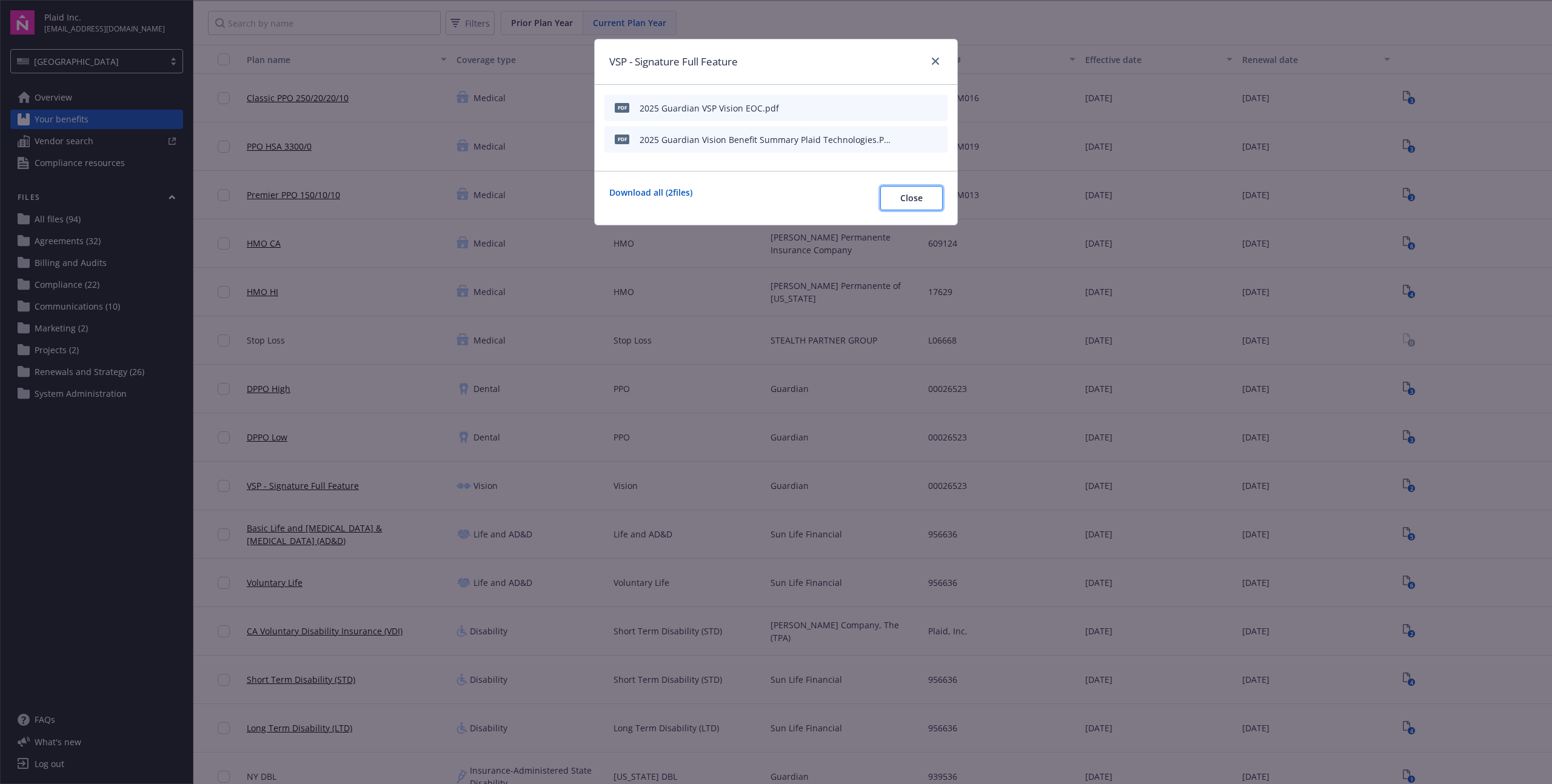
click at [899, 197] on button "Close" at bounding box center [911, 198] width 63 height 24
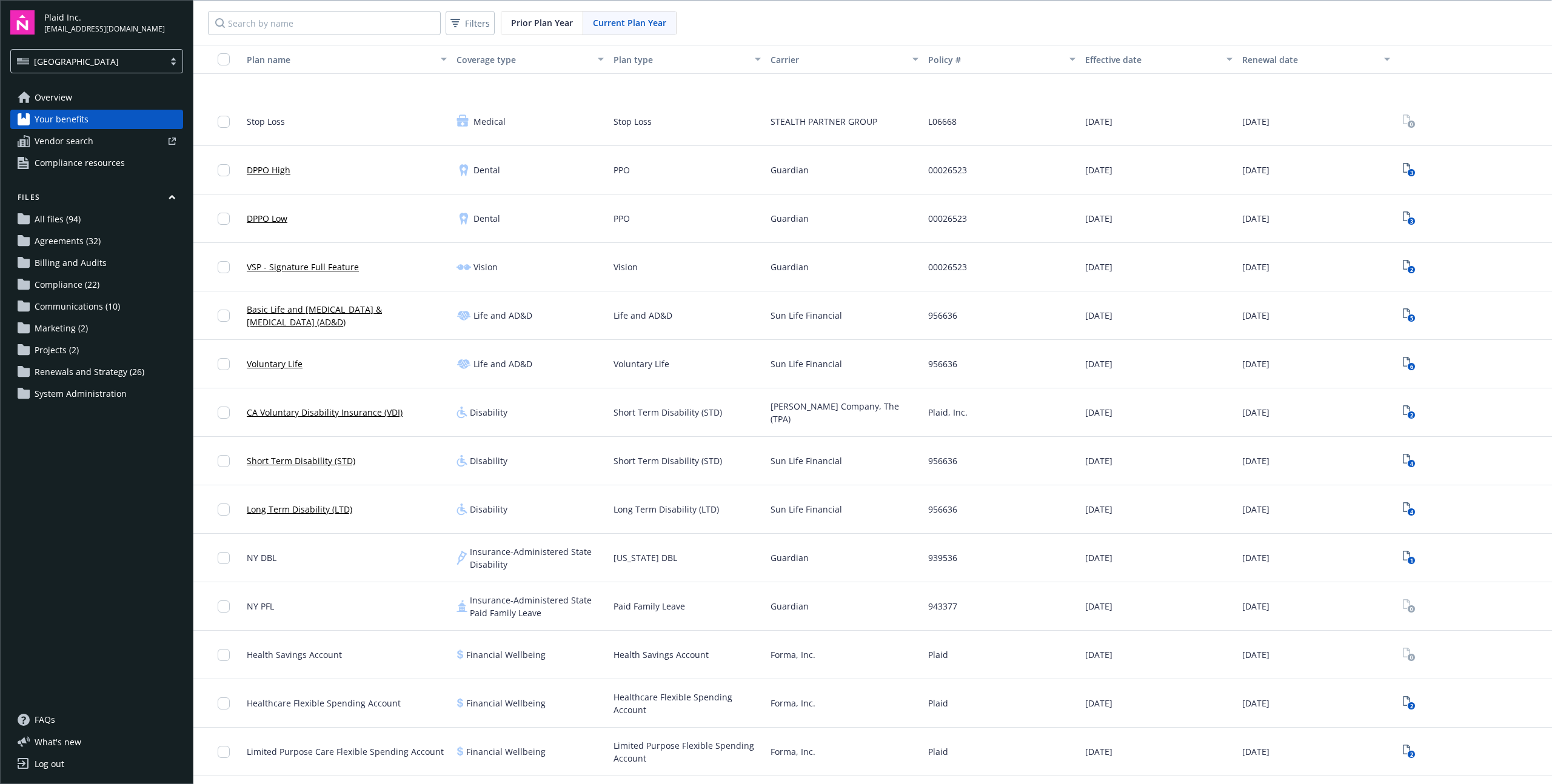
scroll to position [307, 0]
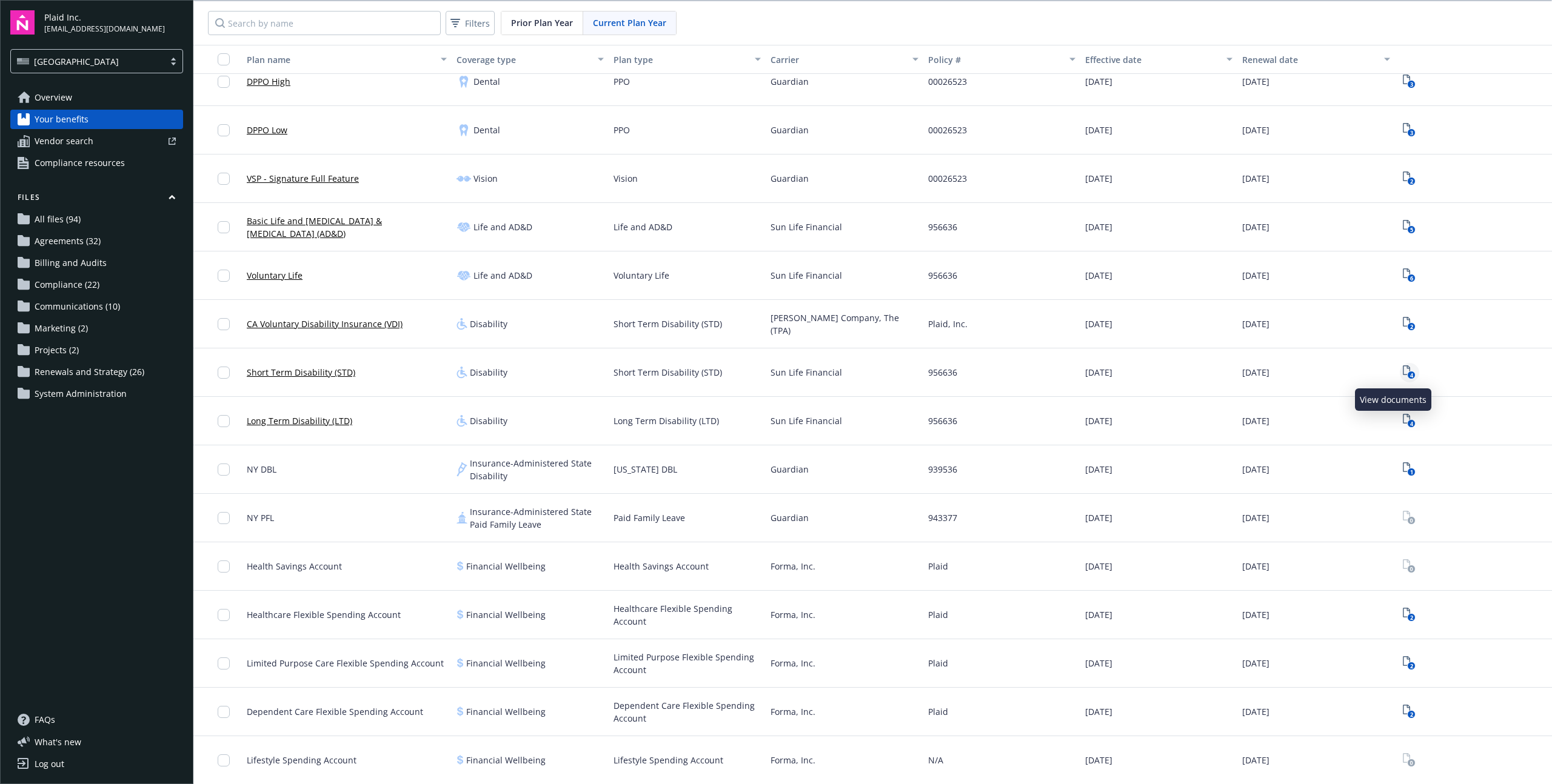
click at [1407, 374] on rect "View Plan Documents" at bounding box center [1411, 375] width 8 height 8
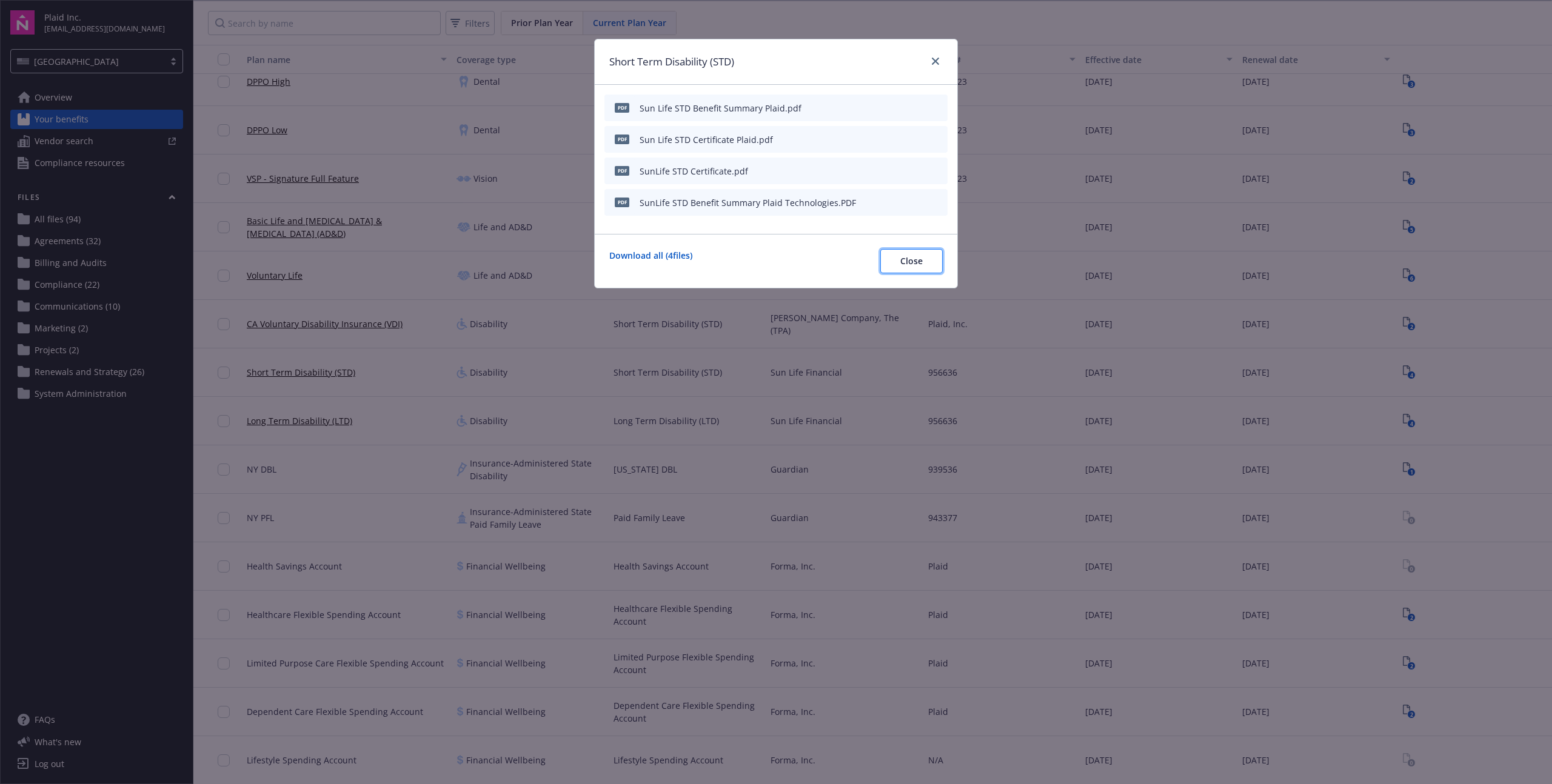
click at [925, 264] on button "Close" at bounding box center [911, 261] width 63 height 24
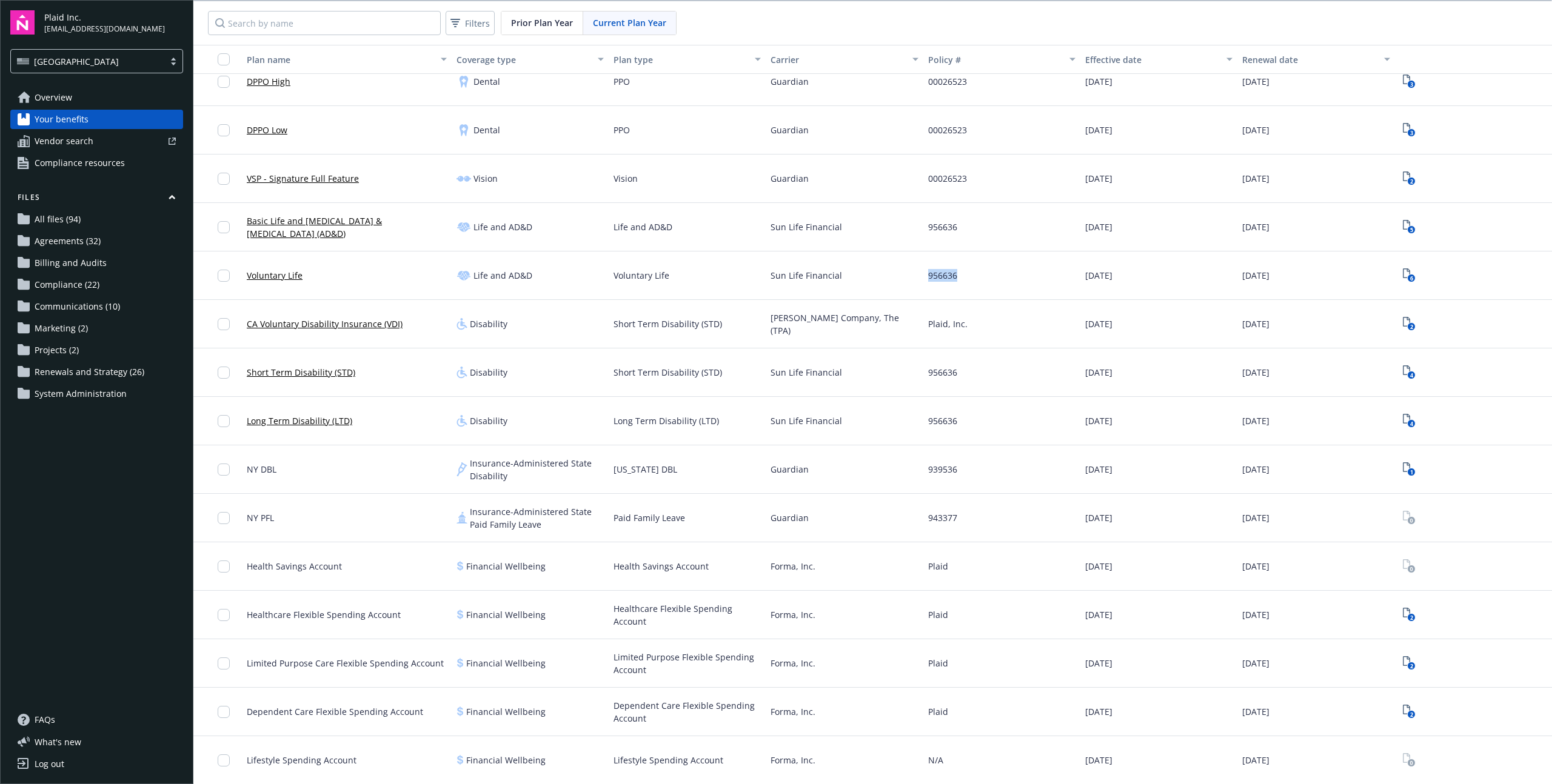
click at [925, 264] on div "956636" at bounding box center [1001, 276] width 157 height 48
click at [990, 266] on div "956636" at bounding box center [1001, 276] width 157 height 48
click at [1018, 372] on div "956636" at bounding box center [1001, 373] width 157 height 48
